Goal: Transaction & Acquisition: Purchase product/service

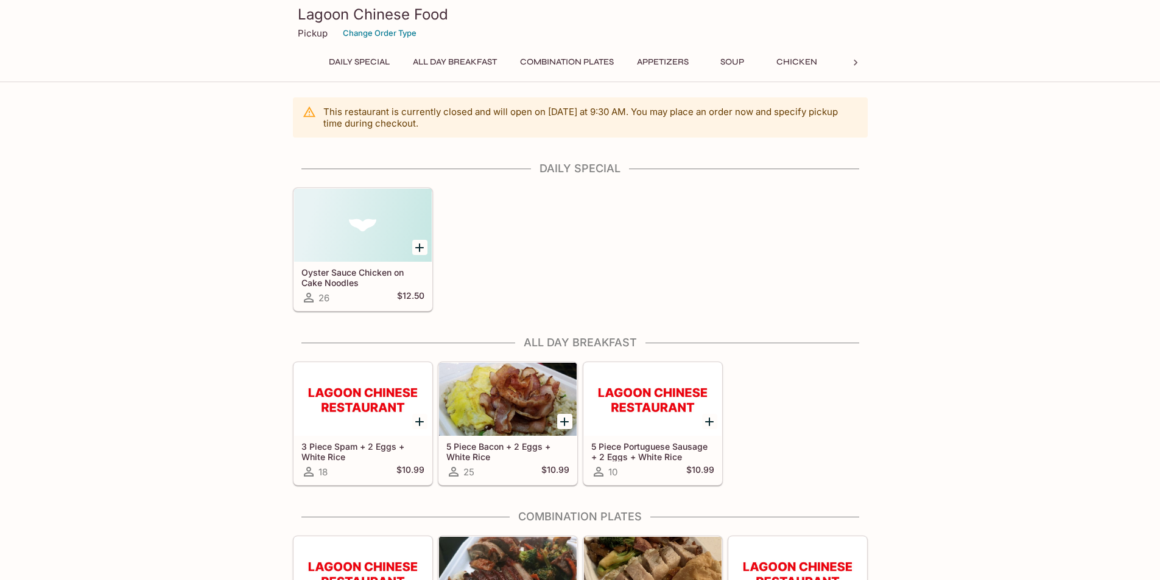
click at [527, 66] on button "Combination Plates" at bounding box center [566, 62] width 107 height 17
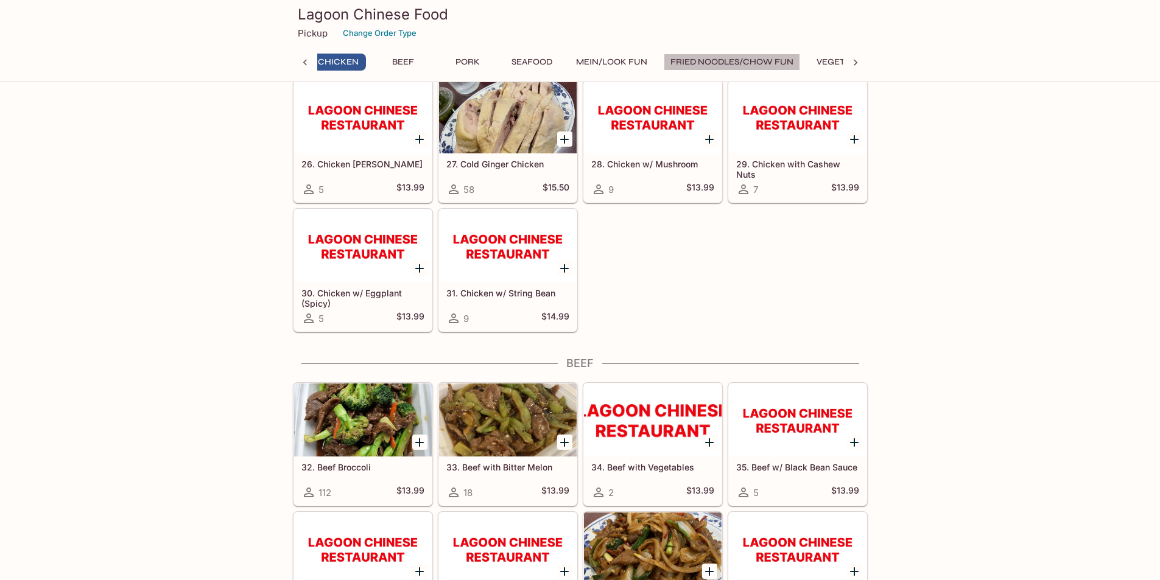
click at [720, 60] on button "Fried Noodles/Chow Fun" at bounding box center [732, 62] width 136 height 17
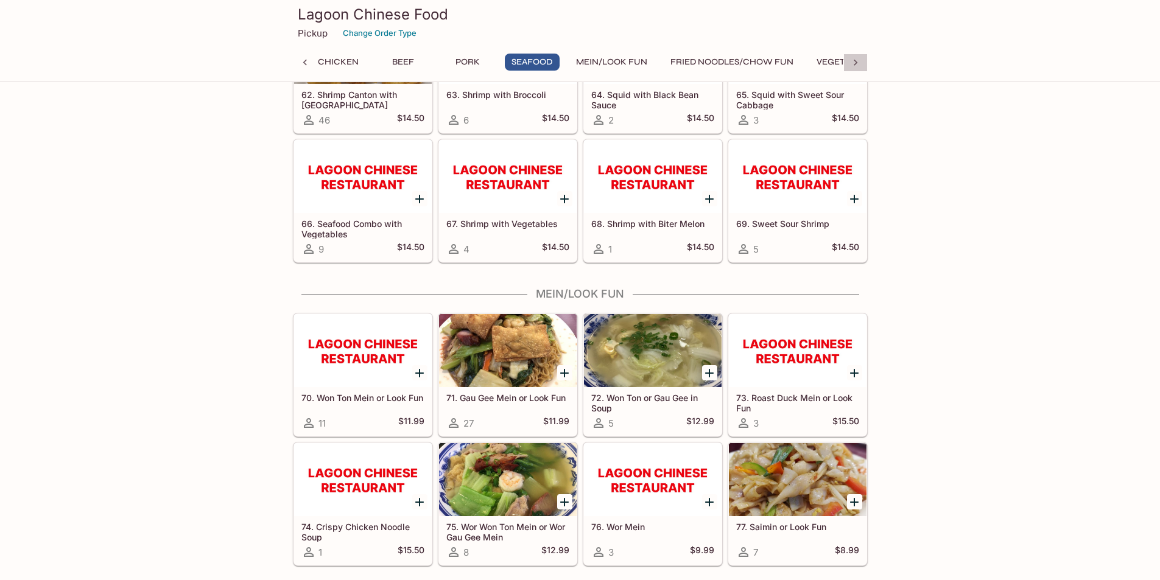
click at [858, 62] on icon at bounding box center [856, 63] width 12 height 12
click at [576, 63] on button "Plate Lunch & Mixed Plates" at bounding box center [542, 62] width 141 height 17
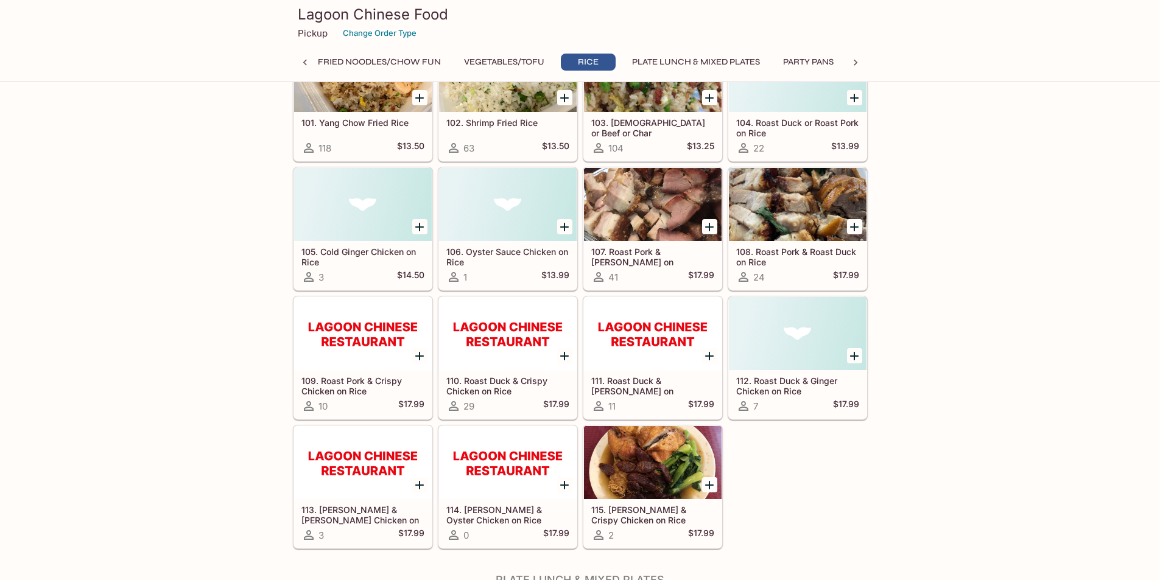
scroll to position [4548, 0]
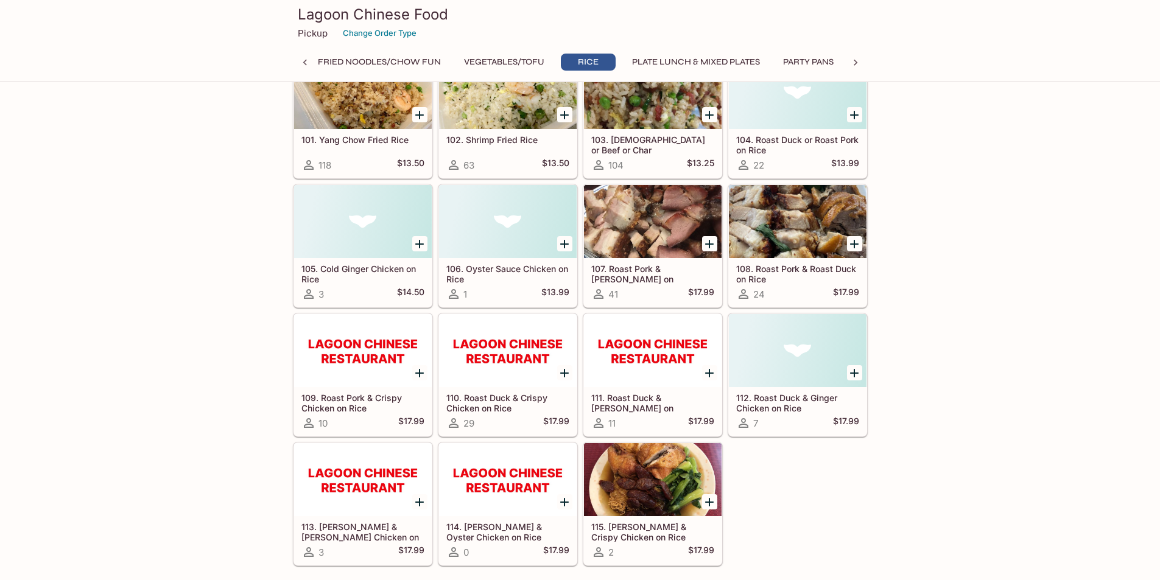
click at [680, 439] on div "115. [PERSON_NAME] & Crispy Chicken on Rice 2 $17.99" at bounding box center [650, 501] width 145 height 129
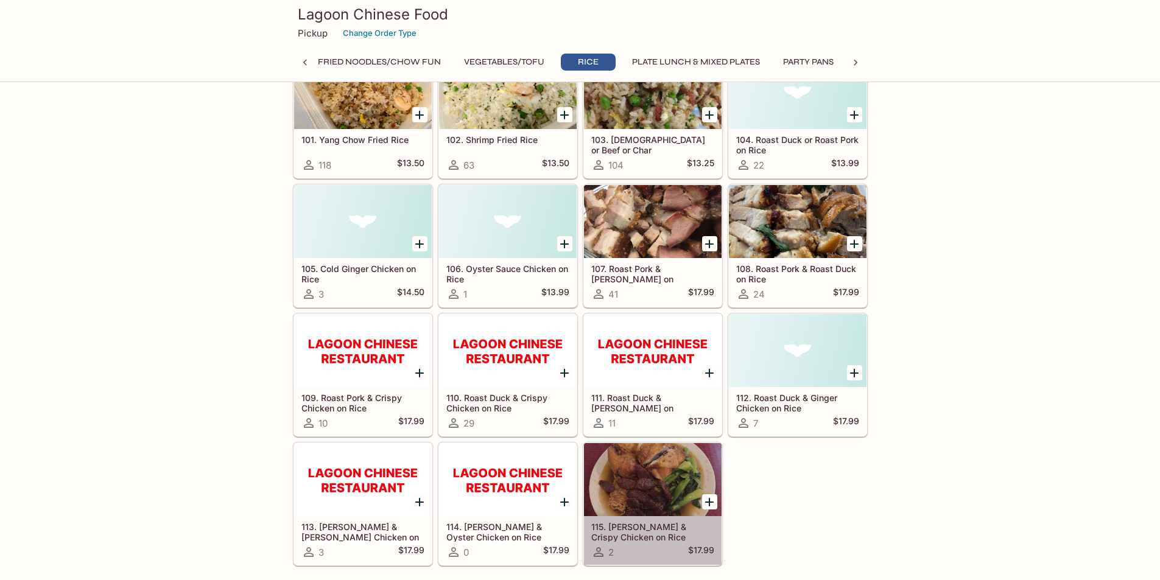
click at [669, 467] on div at bounding box center [653, 479] width 138 height 73
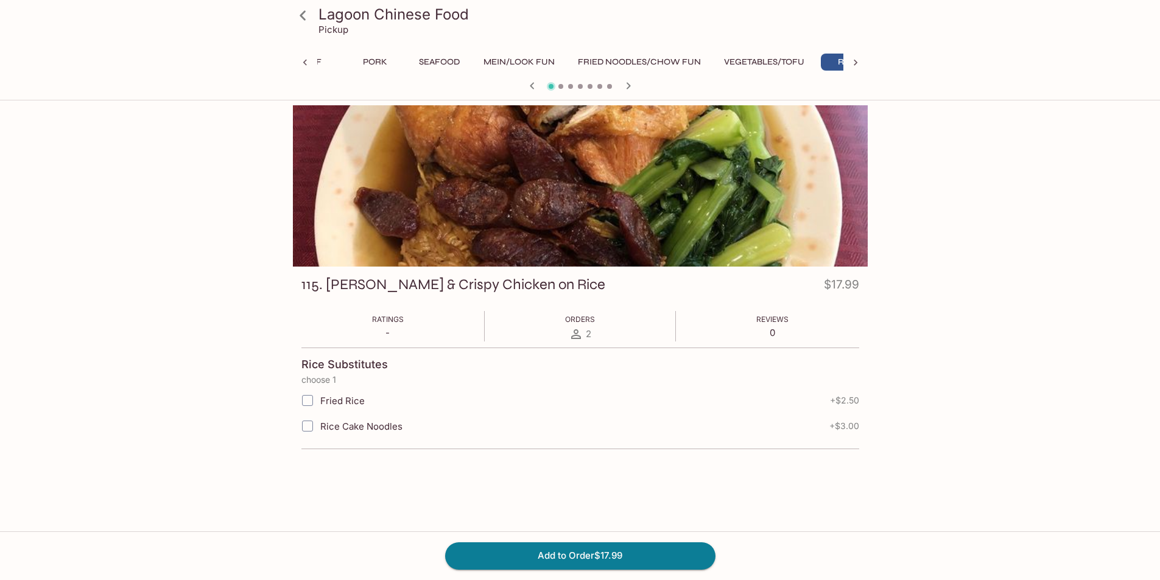
scroll to position [0, 591]
click at [690, 219] on div at bounding box center [580, 185] width 575 height 161
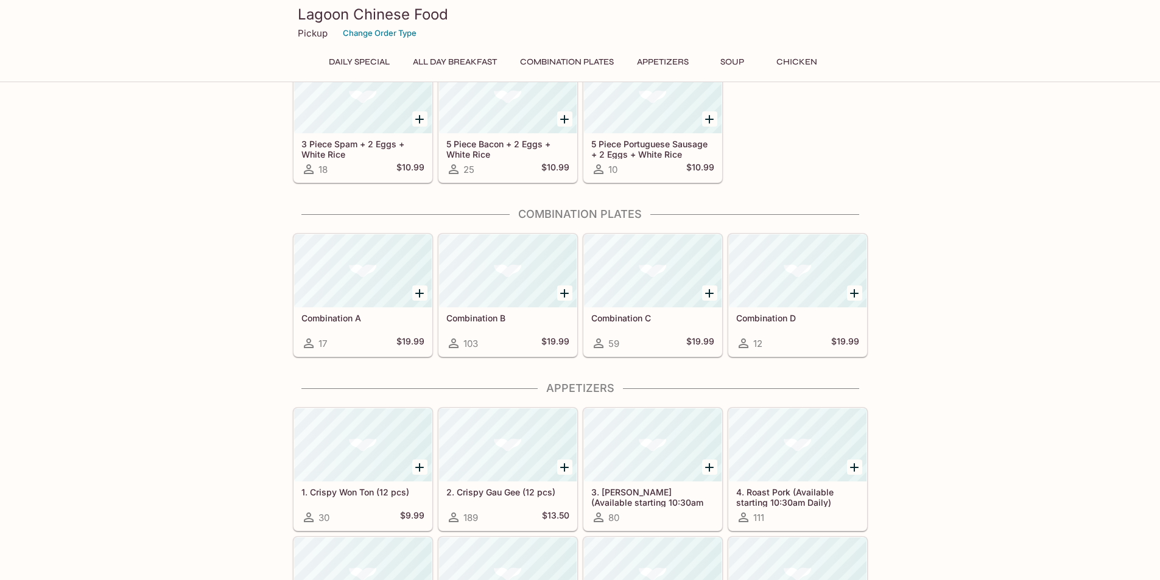
scroll to position [298, 0]
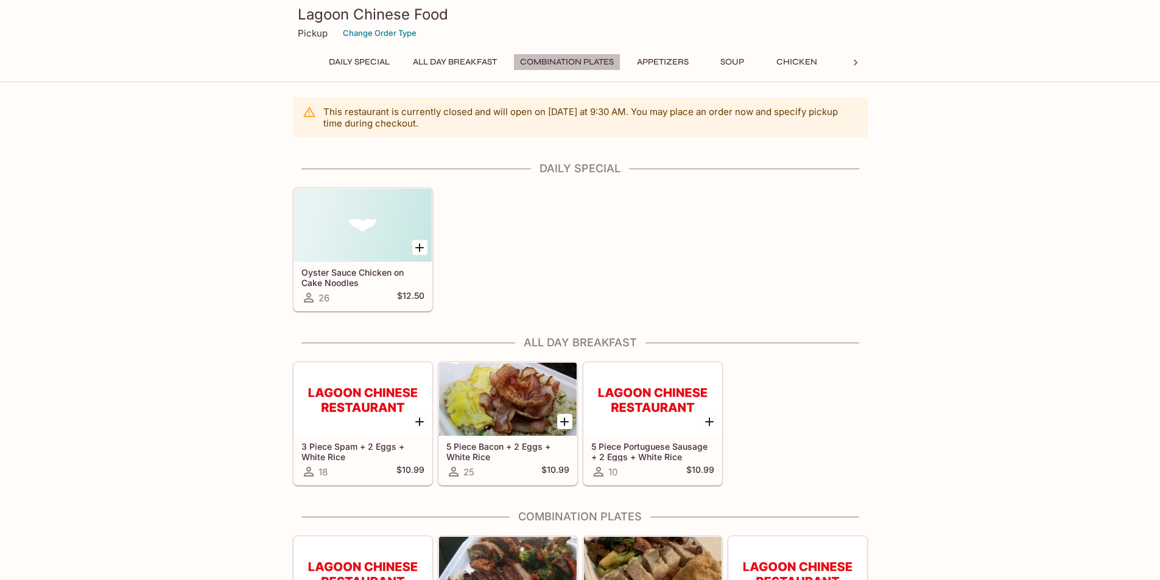
click at [598, 58] on button "Combination Plates" at bounding box center [566, 62] width 107 height 17
click at [849, 63] on div at bounding box center [856, 63] width 24 height 18
click at [853, 57] on icon at bounding box center [856, 63] width 12 height 12
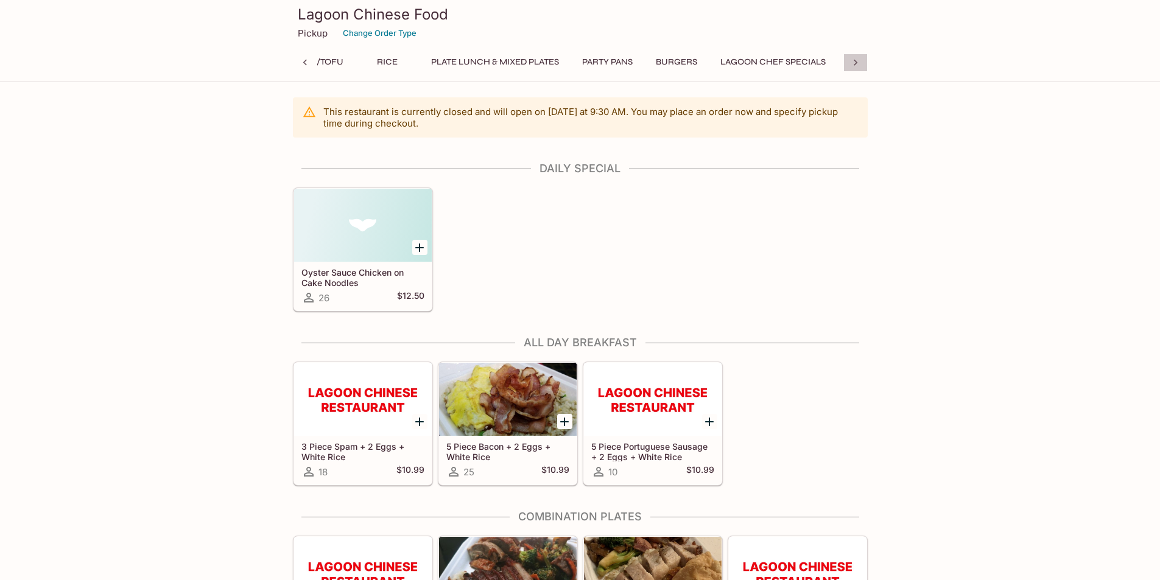
click at [856, 55] on div at bounding box center [856, 63] width 24 height 18
click at [856, 55] on div "Daily Special All Day Breakfast Combination Plates Appetizers Soup Chicken Beef…" at bounding box center [580, 66] width 575 height 24
click at [384, 62] on button "Plate Lunch & Mixed Plates" at bounding box center [353, 62] width 141 height 17
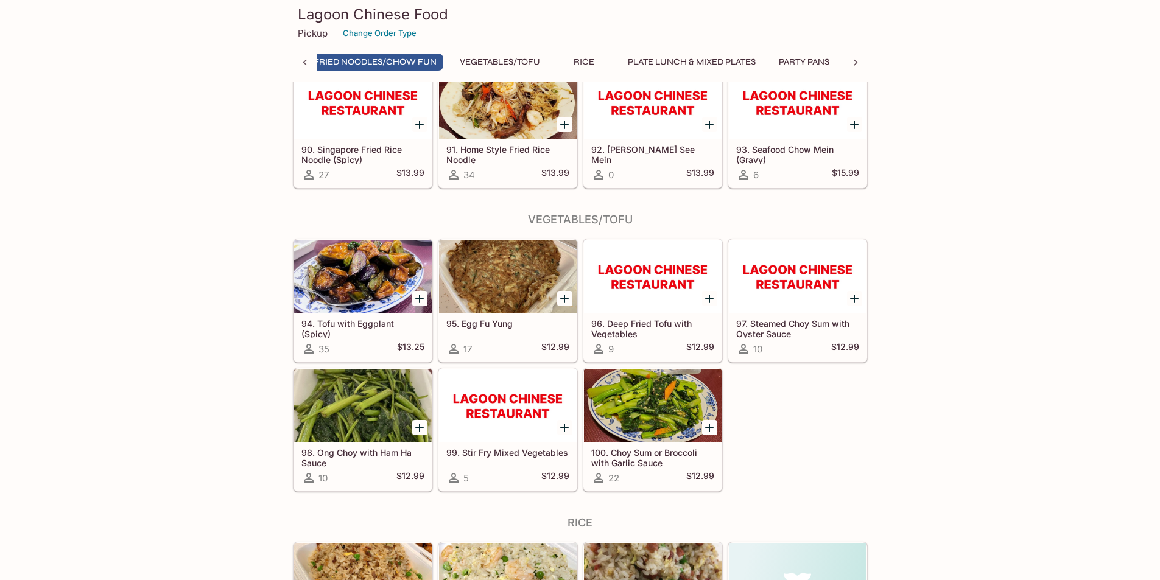
scroll to position [0, 811]
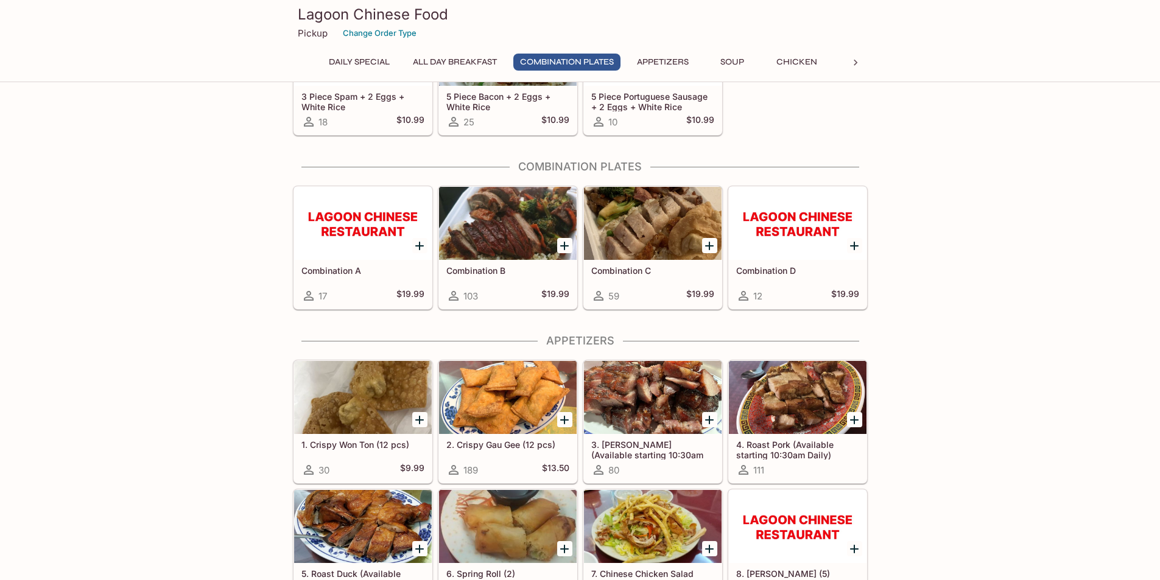
scroll to position [244, 0]
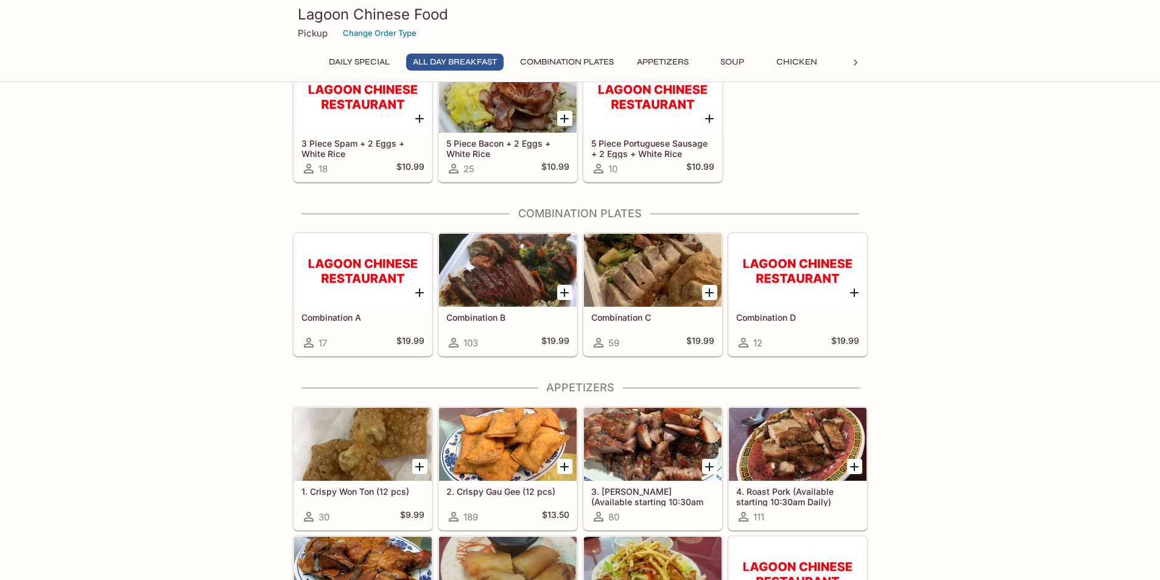
click at [789, 317] on h5 "Combination D" at bounding box center [797, 317] width 123 height 10
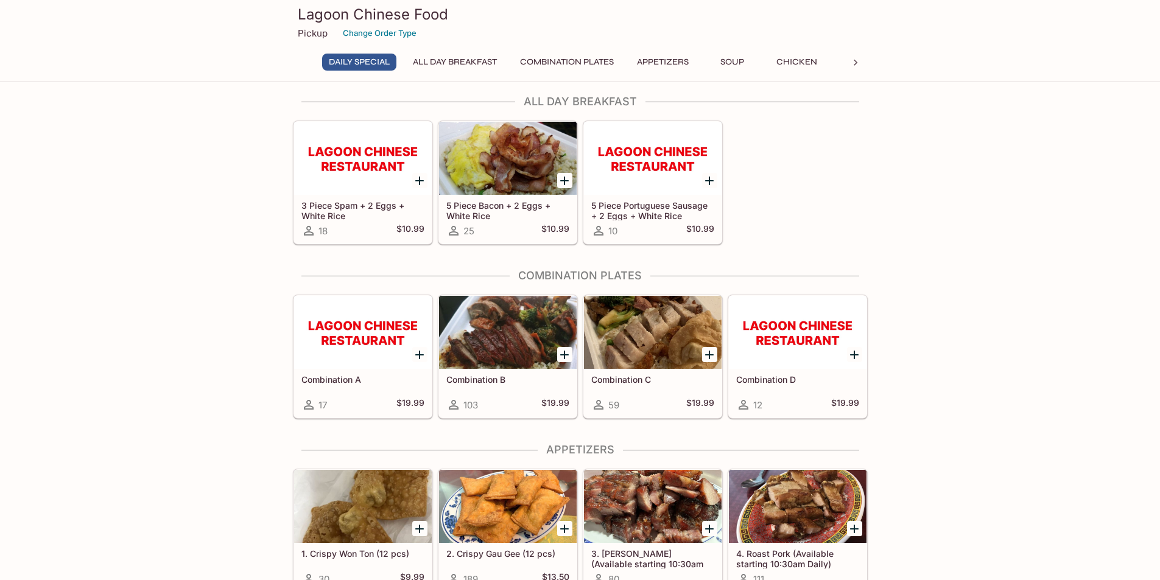
scroll to position [183, 0]
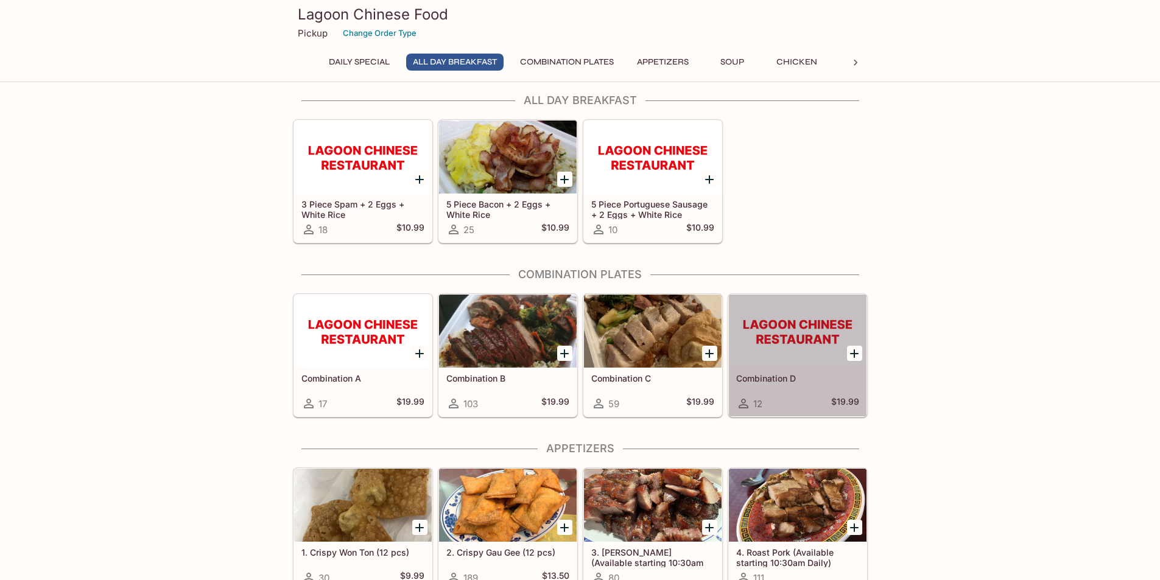
click at [834, 333] on div at bounding box center [798, 331] width 138 height 73
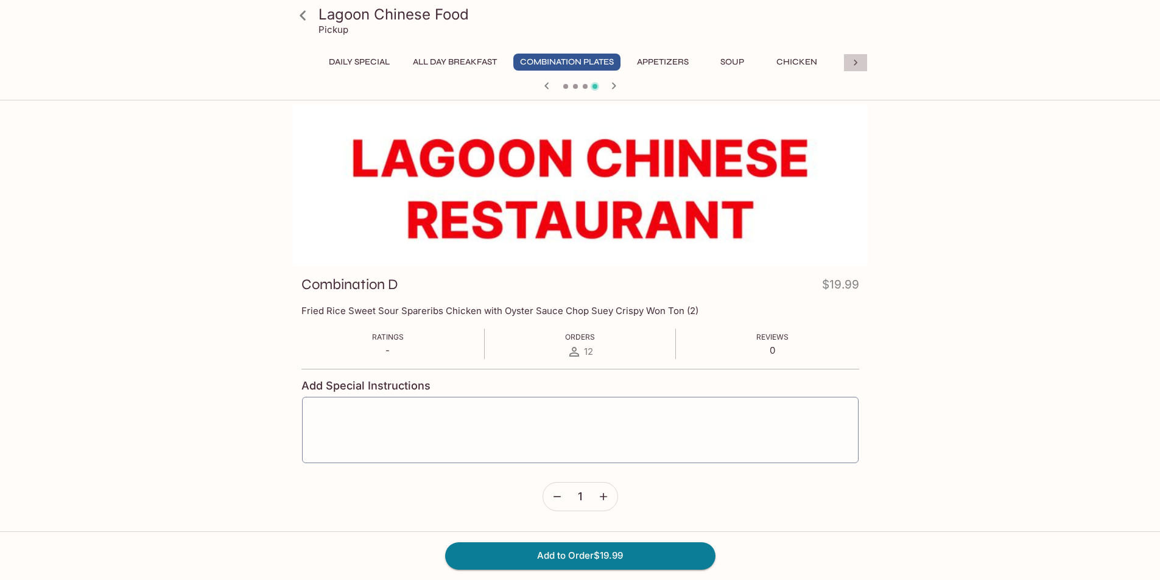
click at [852, 59] on icon at bounding box center [856, 63] width 12 height 12
click at [714, 63] on button "Fried Noodles/Chow Fun" at bounding box center [684, 62] width 136 height 17
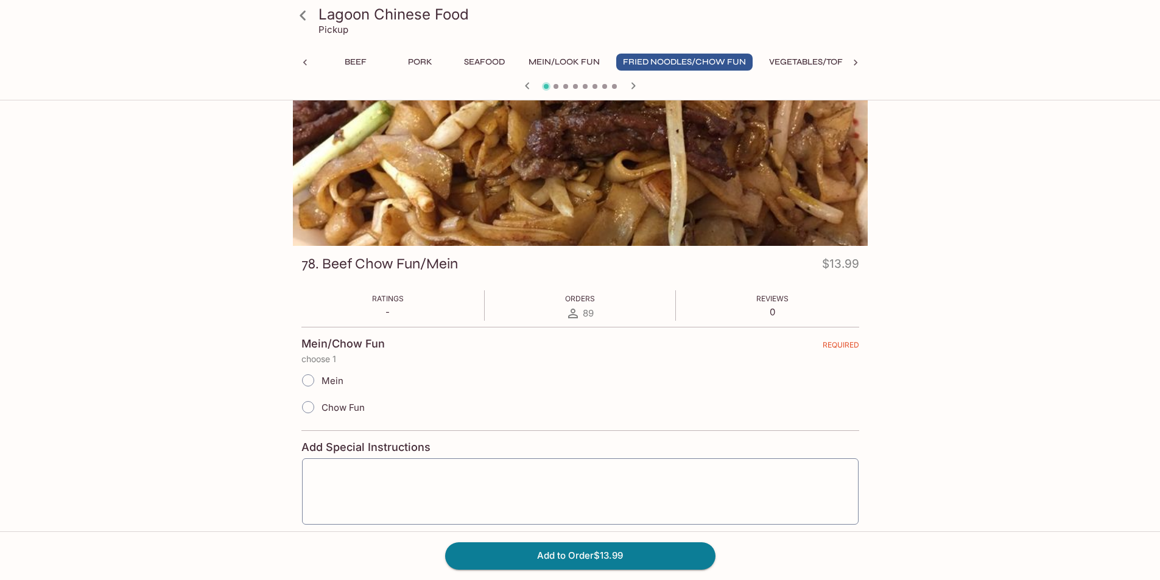
scroll to position [0, 0]
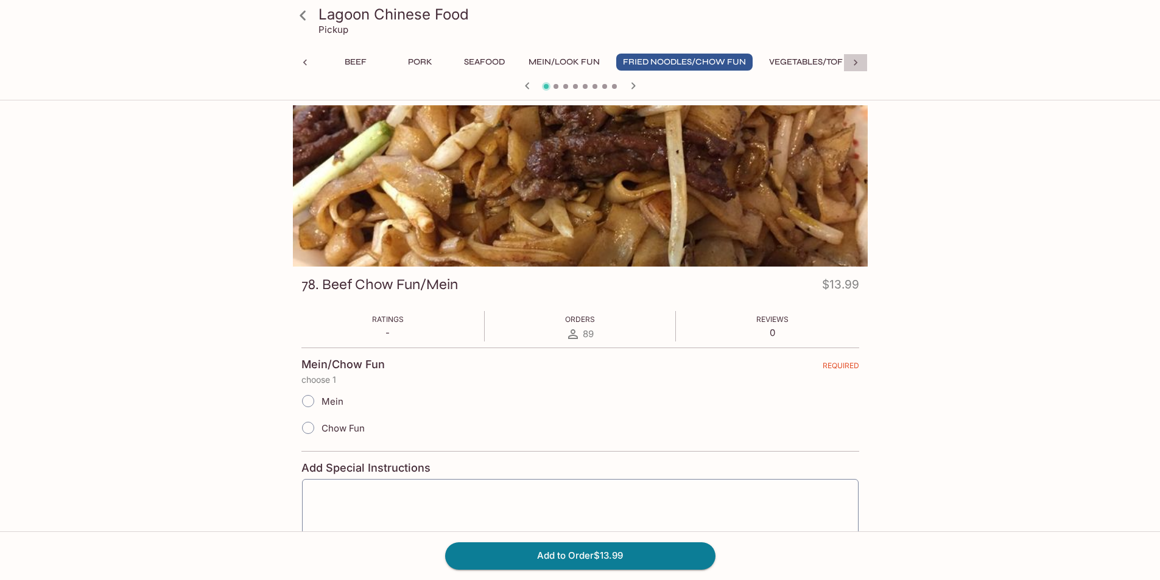
click at [854, 63] on icon at bounding box center [856, 63] width 12 height 12
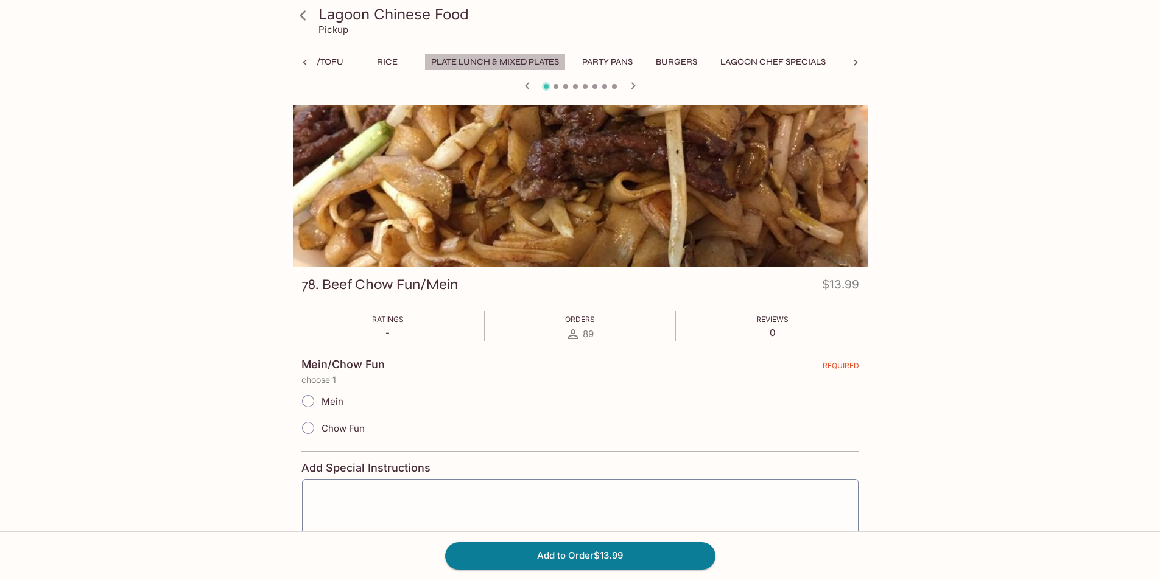
click at [481, 64] on button "Plate Lunch & Mixed Plates" at bounding box center [495, 62] width 141 height 17
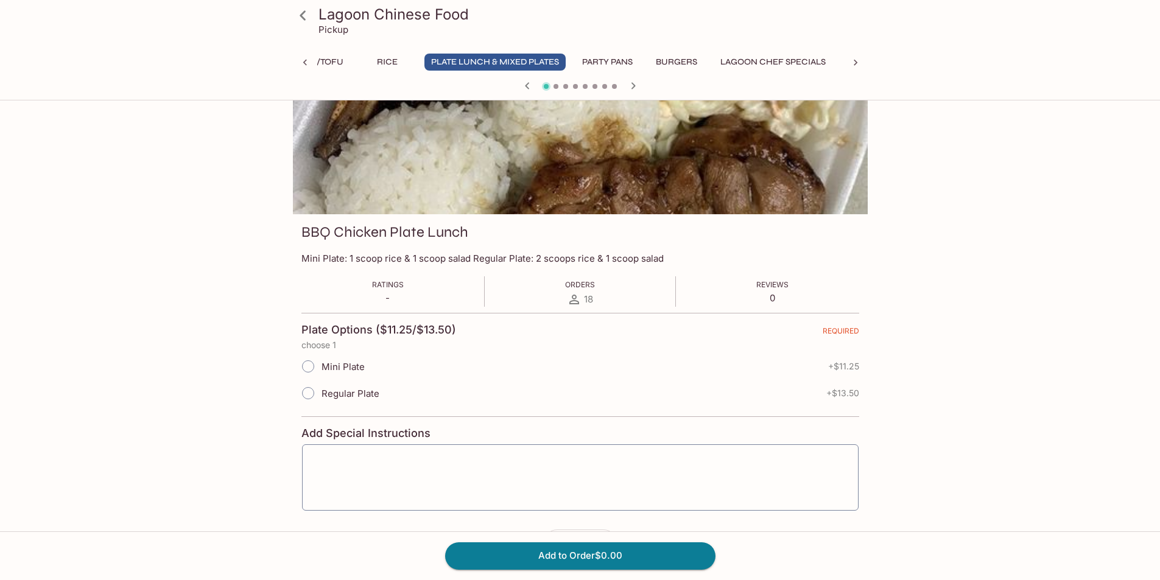
scroll to position [0, 0]
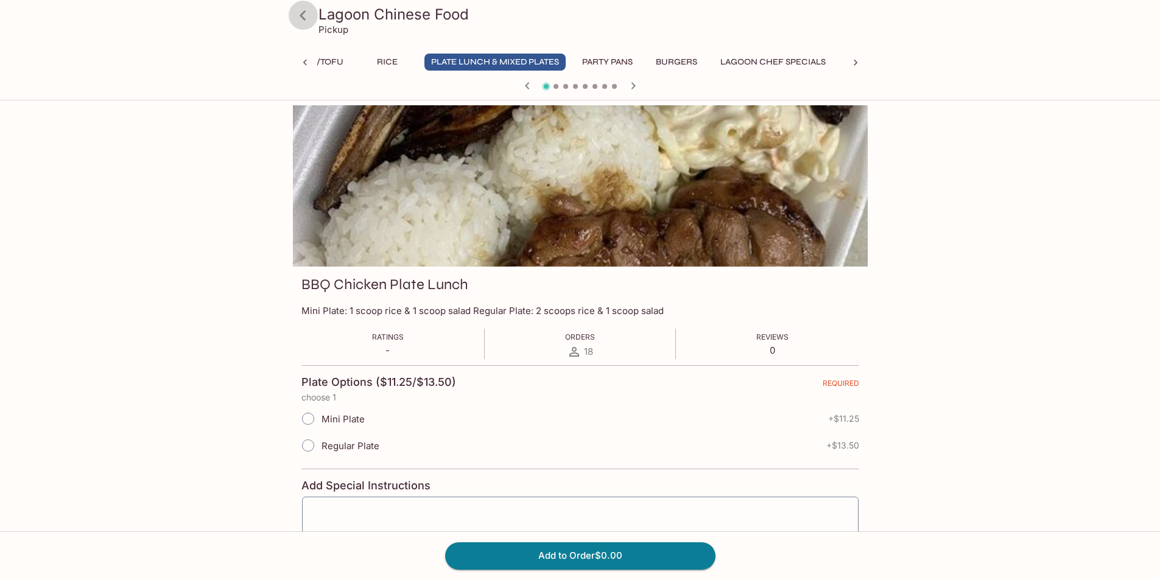
click at [305, 11] on icon at bounding box center [303, 15] width 6 height 10
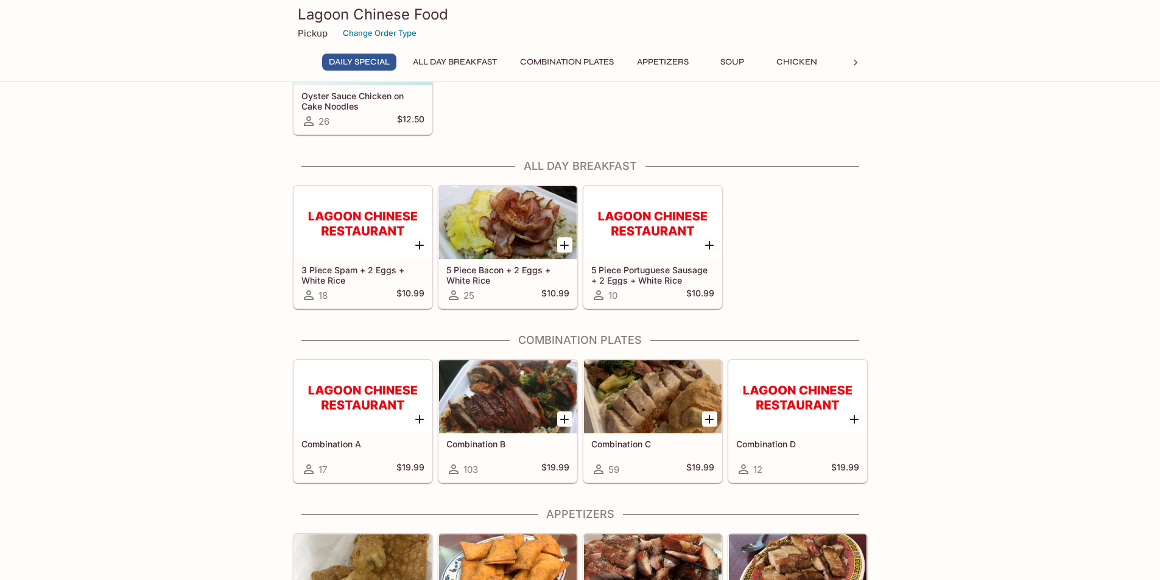
scroll to position [122, 0]
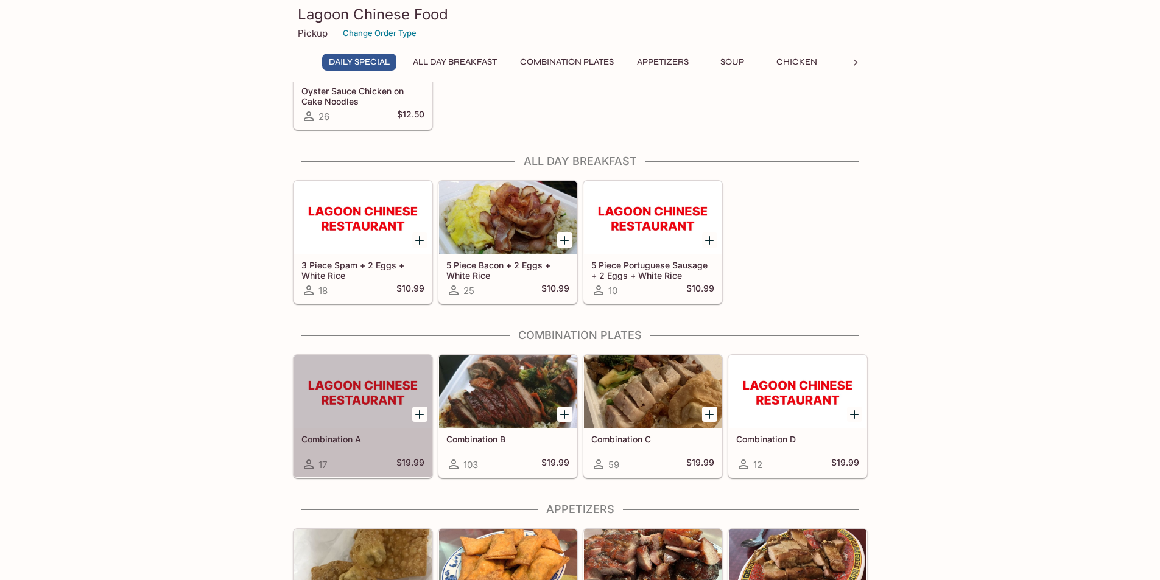
click at [369, 410] on div at bounding box center [363, 392] width 138 height 73
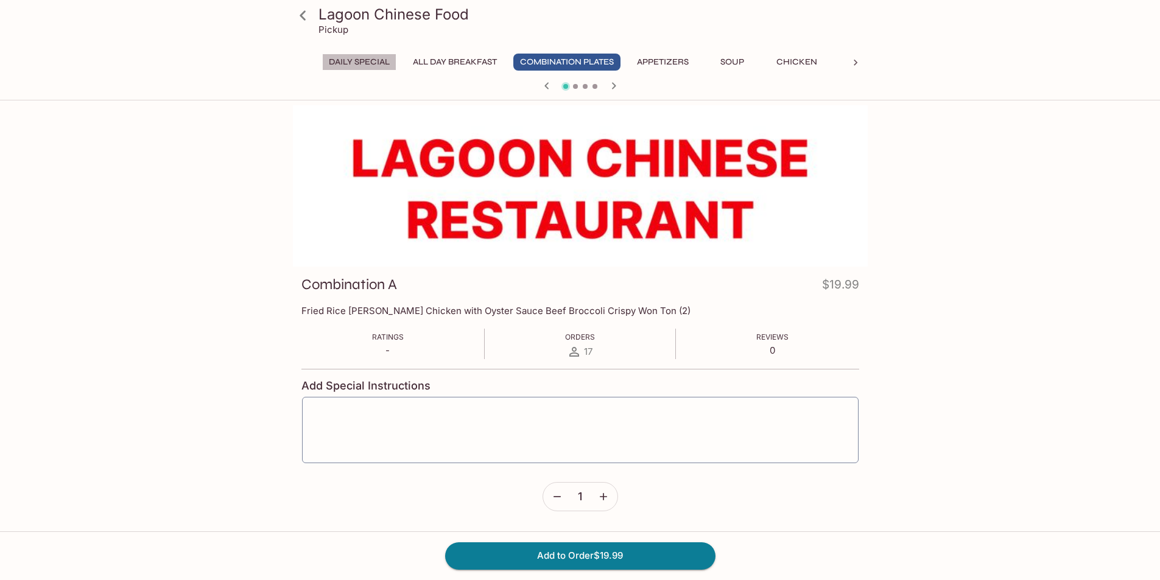
click at [378, 58] on button "Daily Special" at bounding box center [359, 62] width 74 height 17
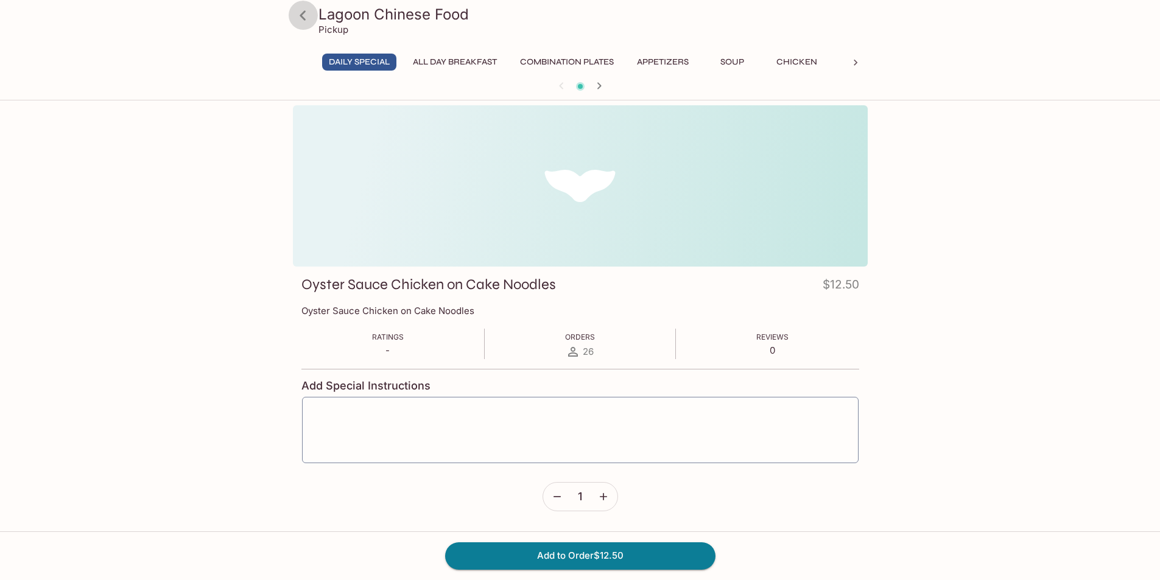
click at [299, 18] on icon at bounding box center [302, 15] width 21 height 21
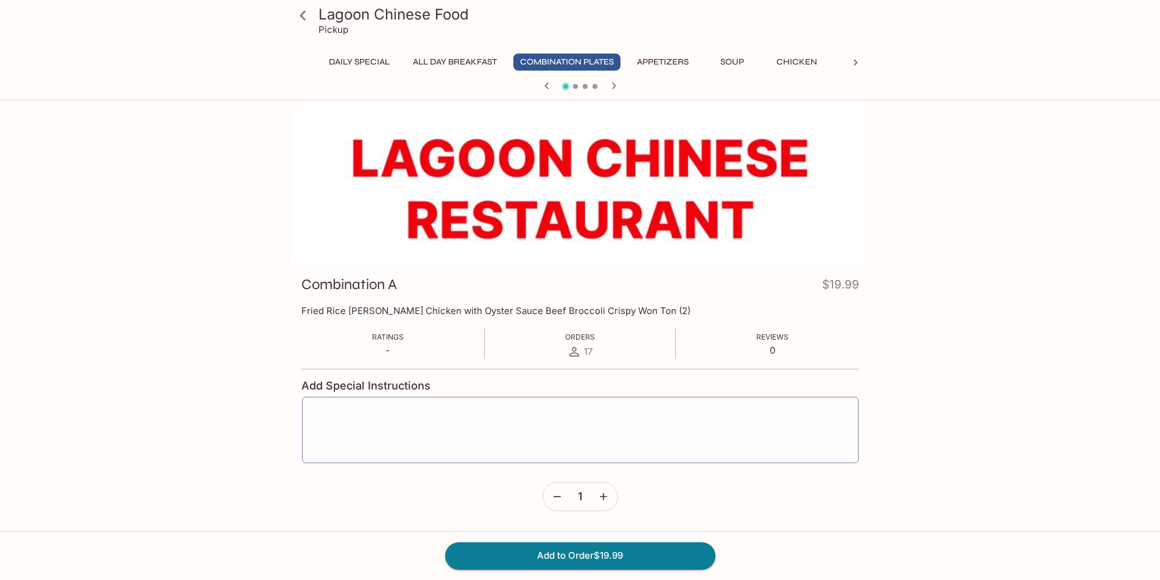
scroll to position [122, 0]
